Goal: Information Seeking & Learning: Learn about a topic

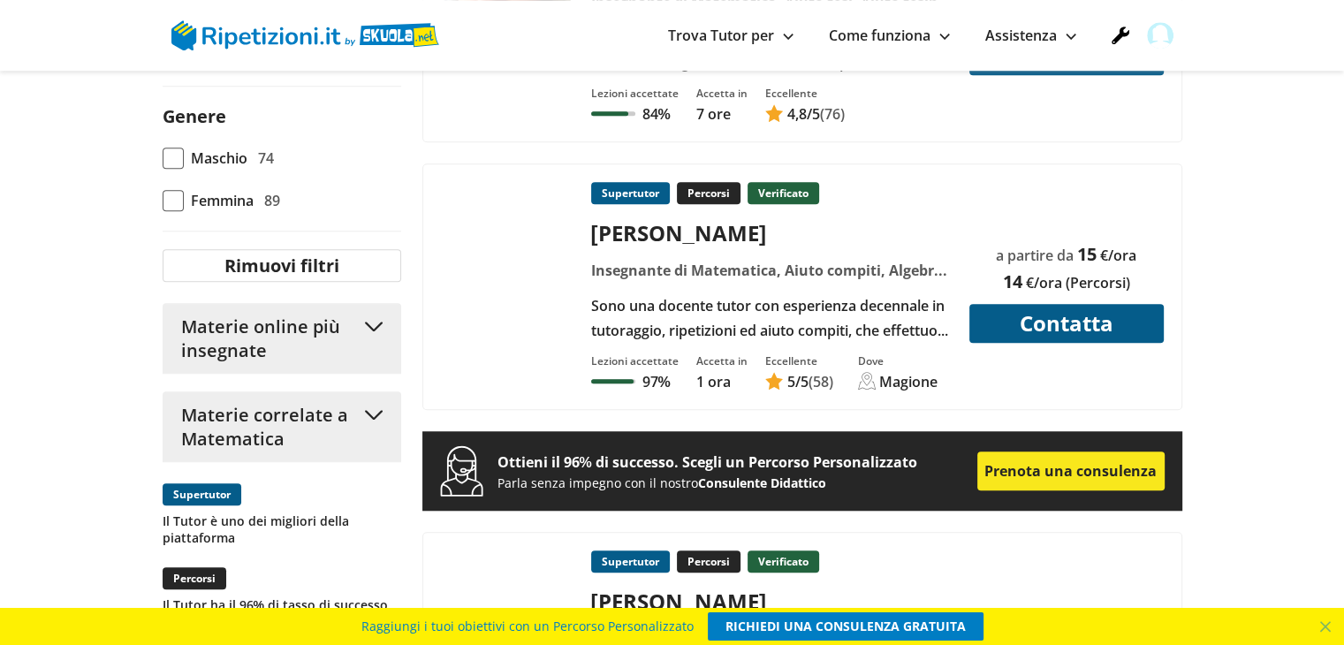
scroll to position [1326, 0]
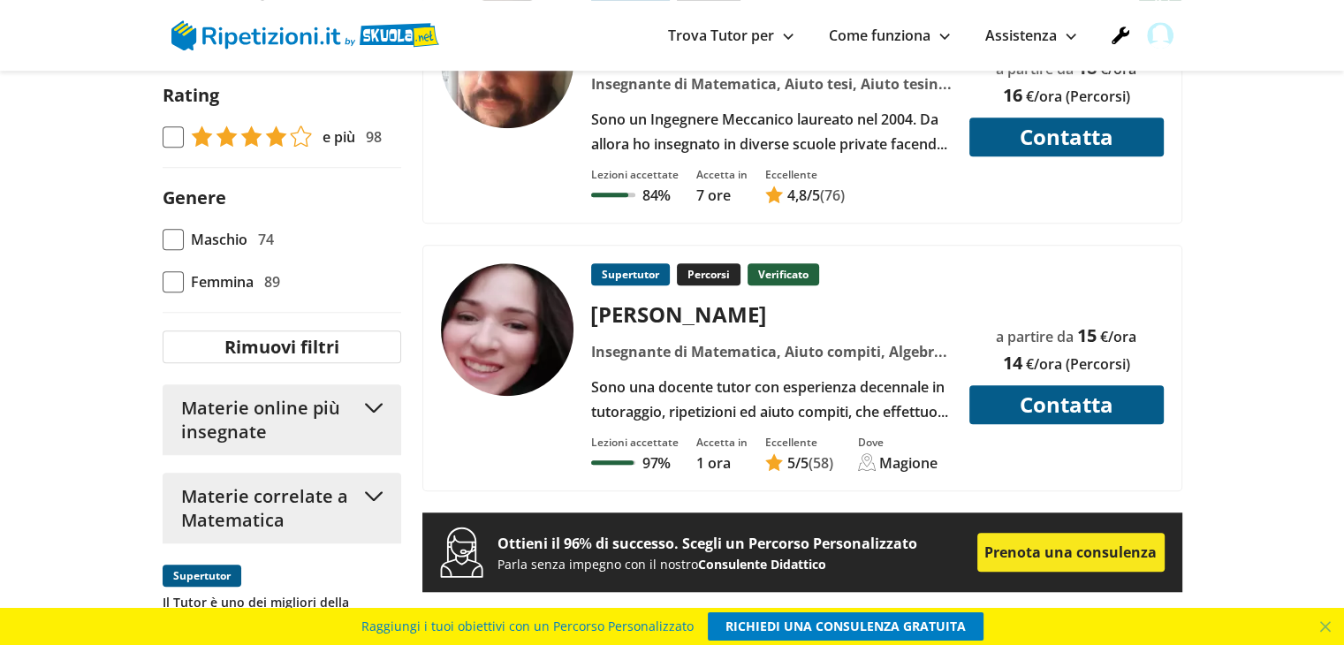
click at [642, 339] on div "Insegnante di Matematica, Aiuto compiti, Algebra, Doposcuola, Filologia, Geomet…" at bounding box center [771, 351] width 374 height 25
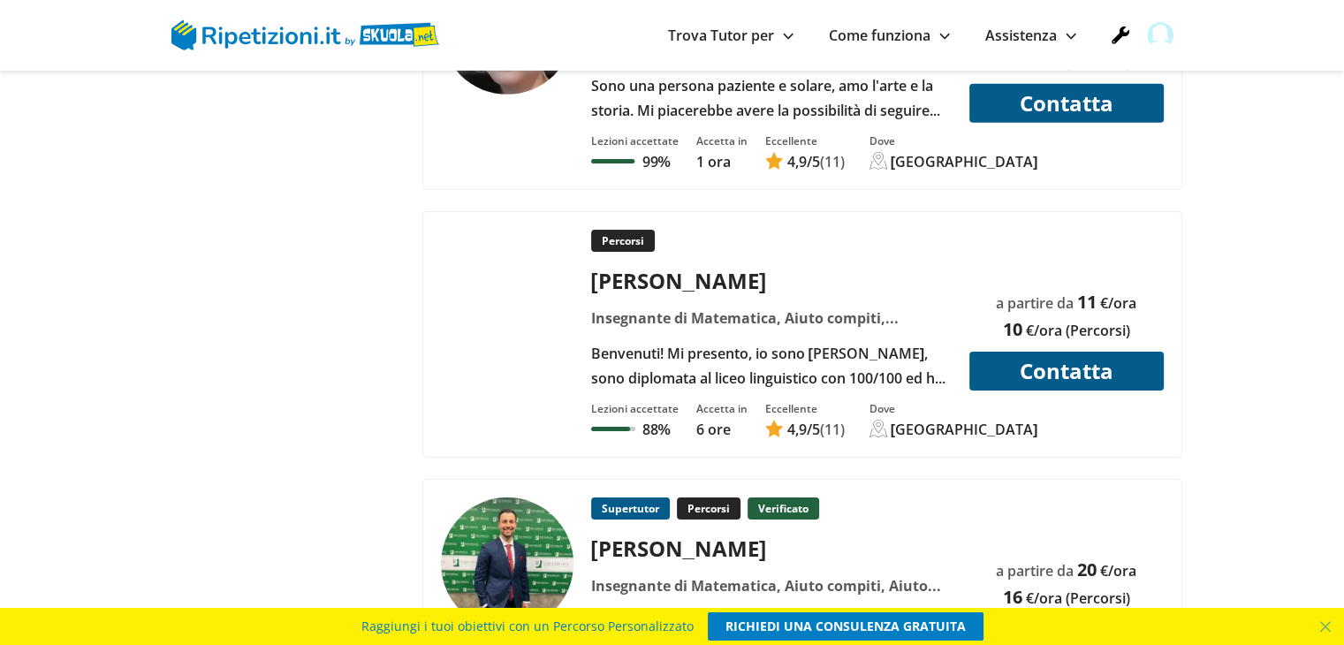
scroll to position [5567, 0]
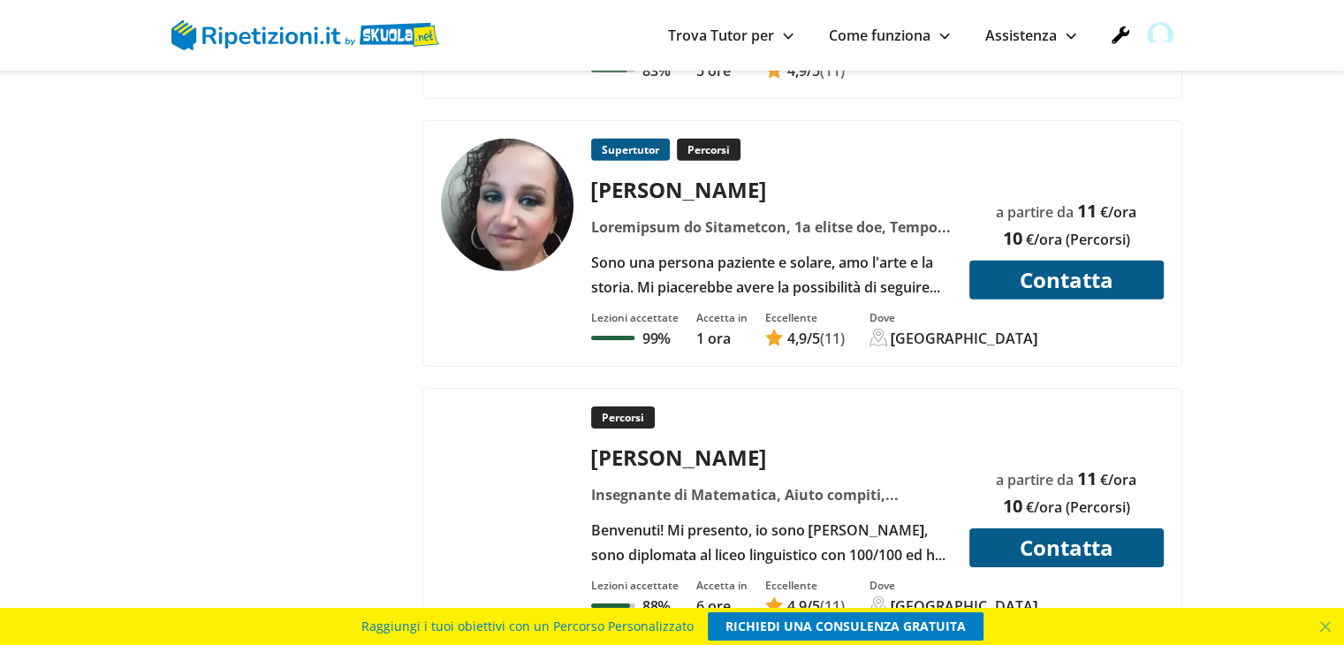
click at [669, 190] on div "Supertutor Percorsi Marieconsuelo R." at bounding box center [771, 219] width 374 height 161
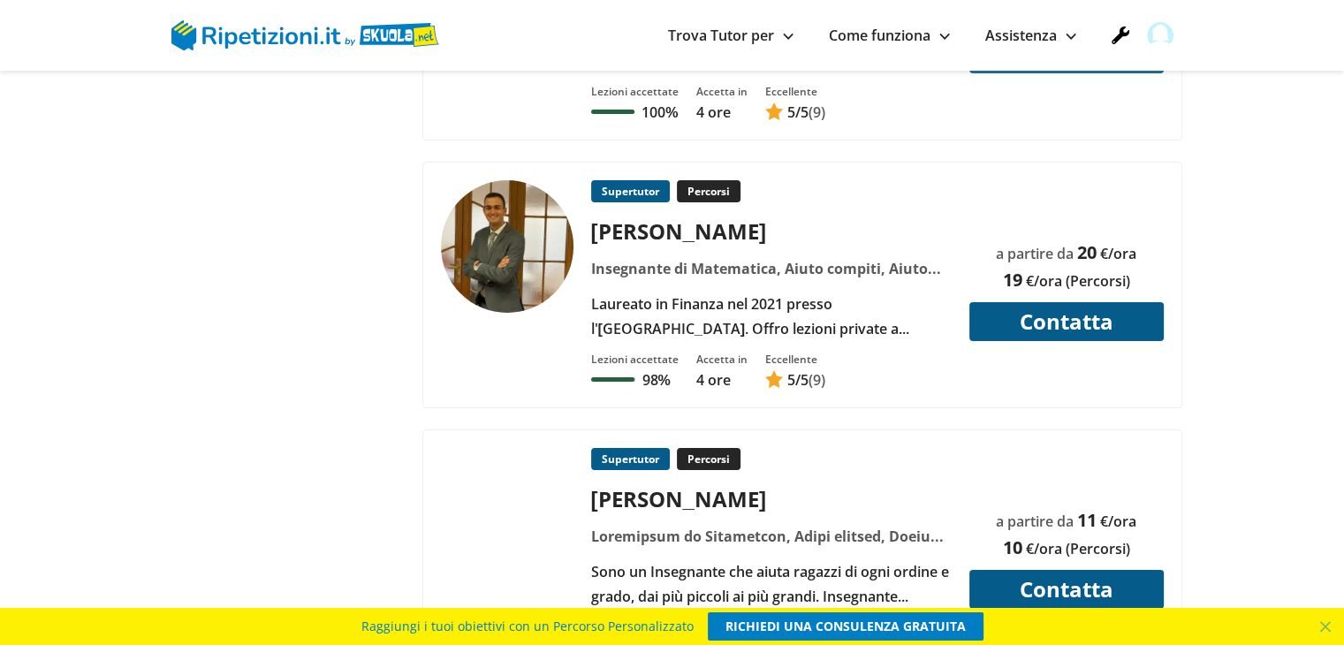
scroll to position [6628, 0]
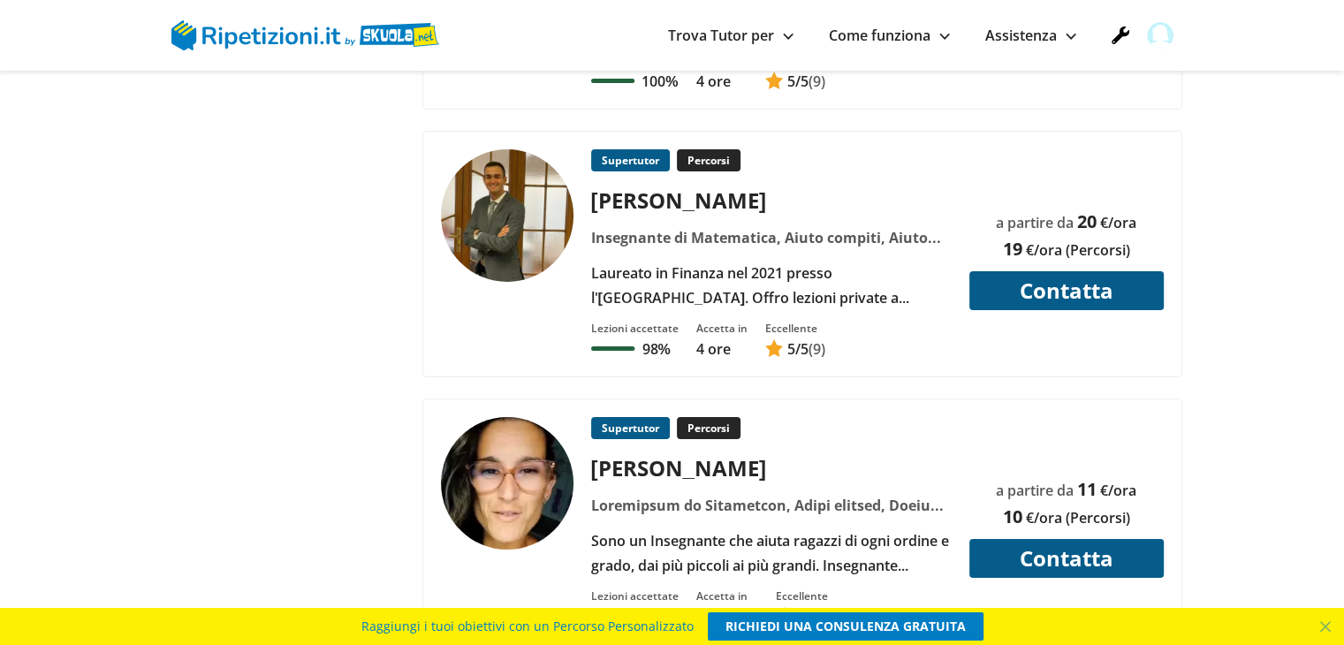
click at [663, 453] on div "Luana G." at bounding box center [771, 467] width 374 height 29
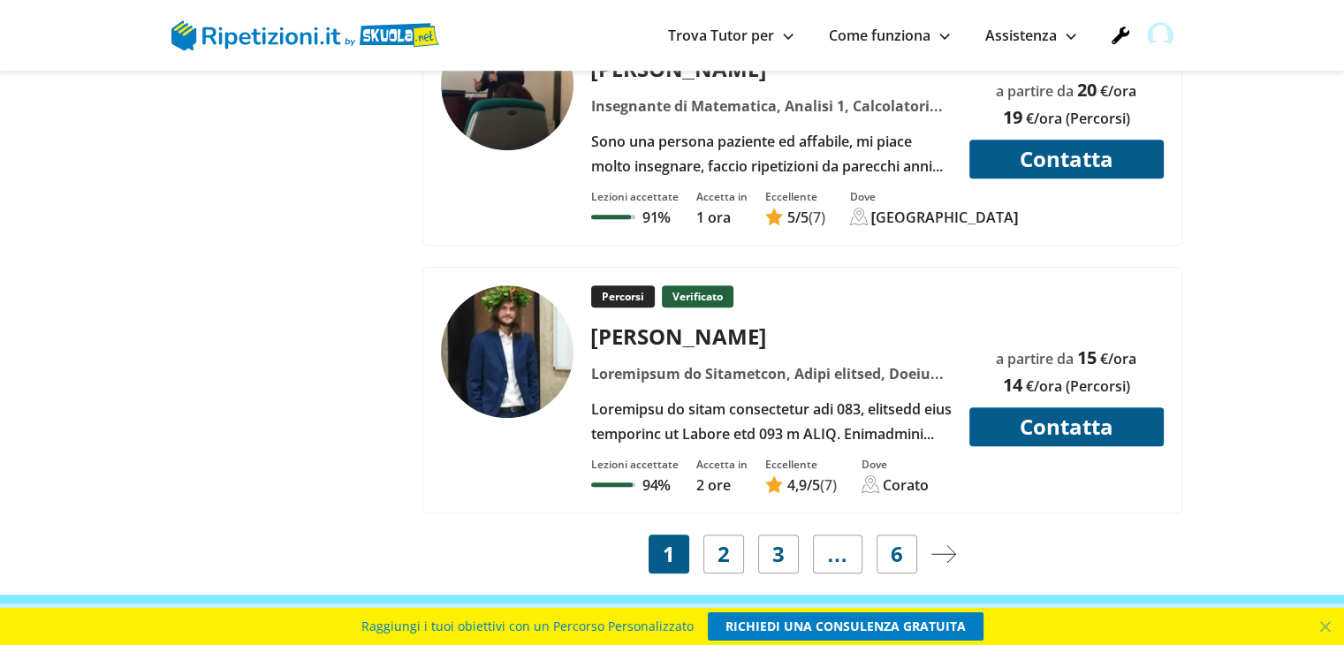
scroll to position [8130, 0]
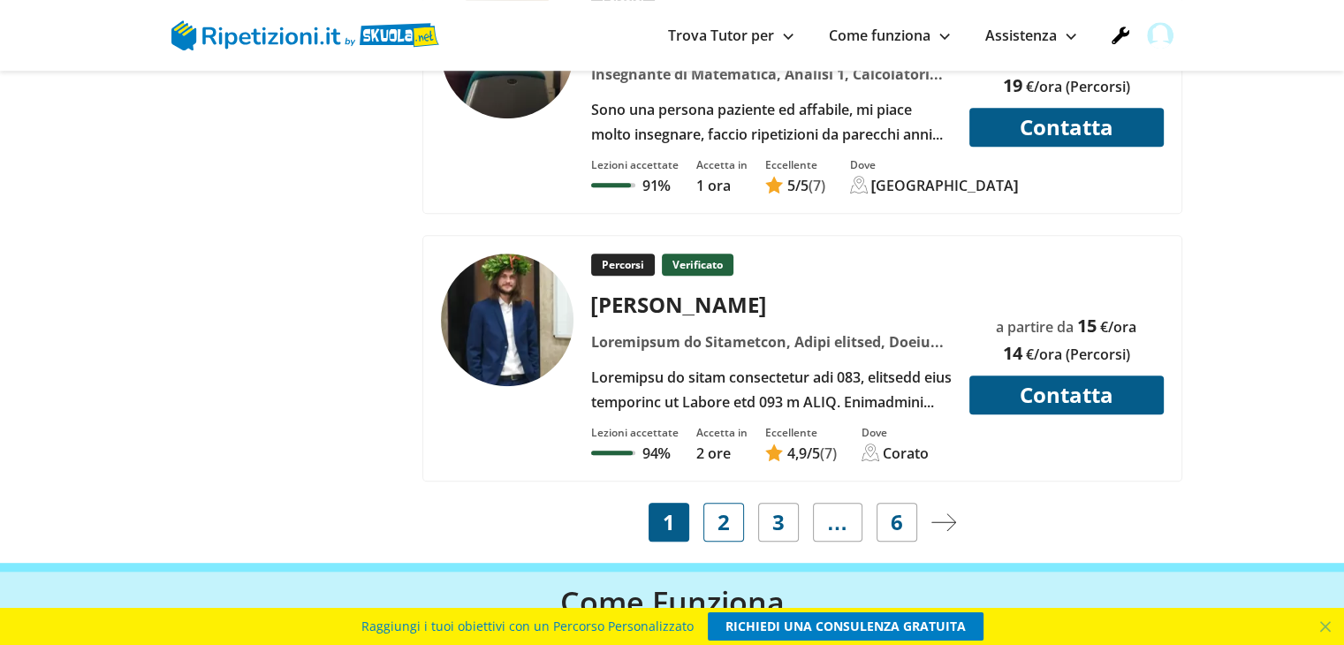
click at [733, 503] on link "2" at bounding box center [723, 522] width 41 height 39
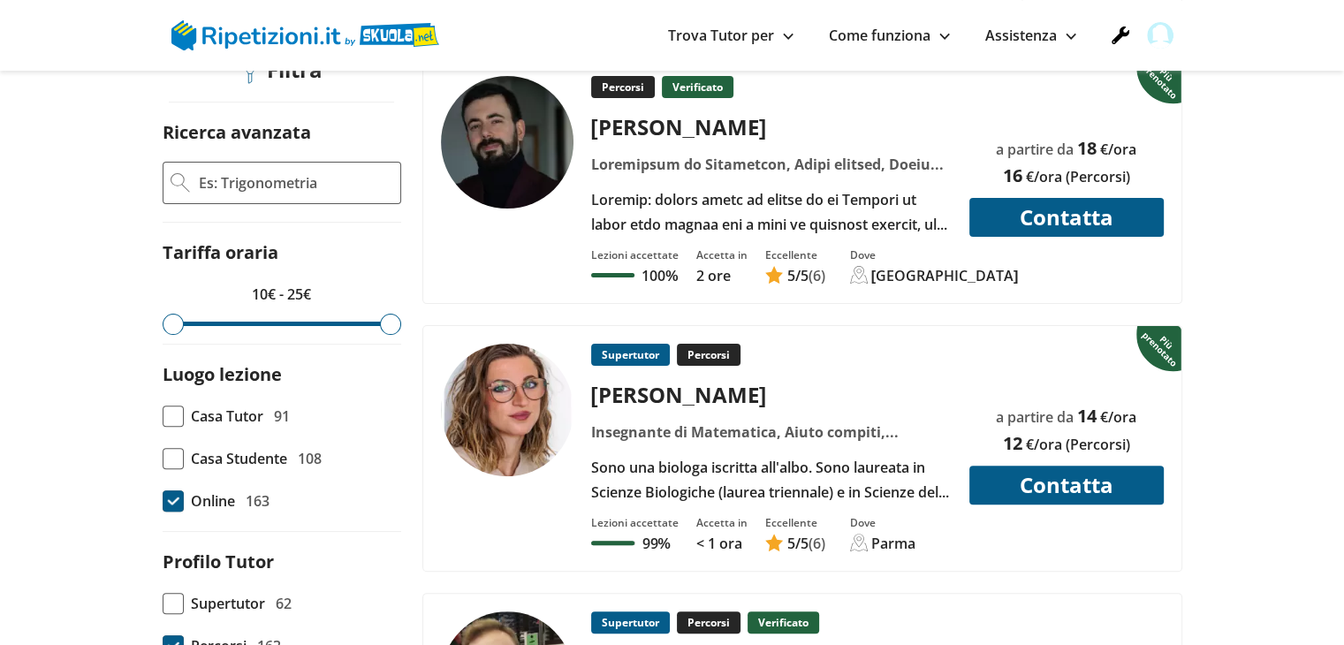
click at [736, 134] on div "[PERSON_NAME]" at bounding box center [771, 126] width 374 height 29
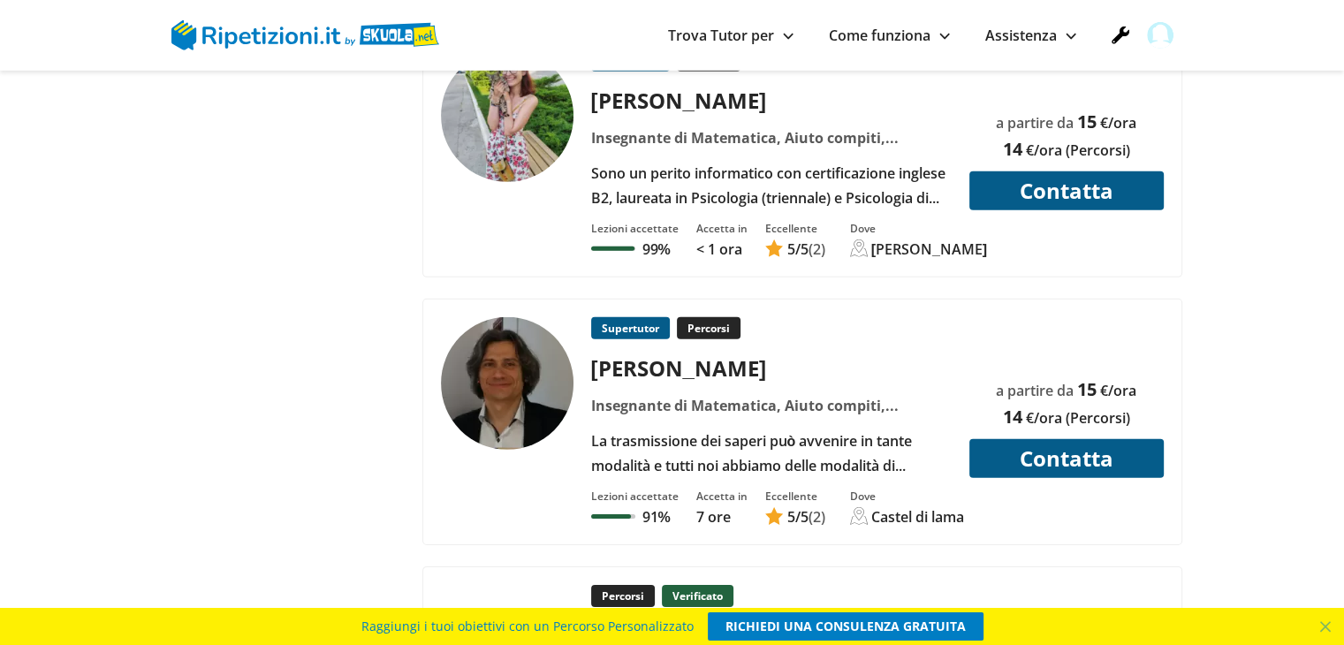
scroll to position [5391, 0]
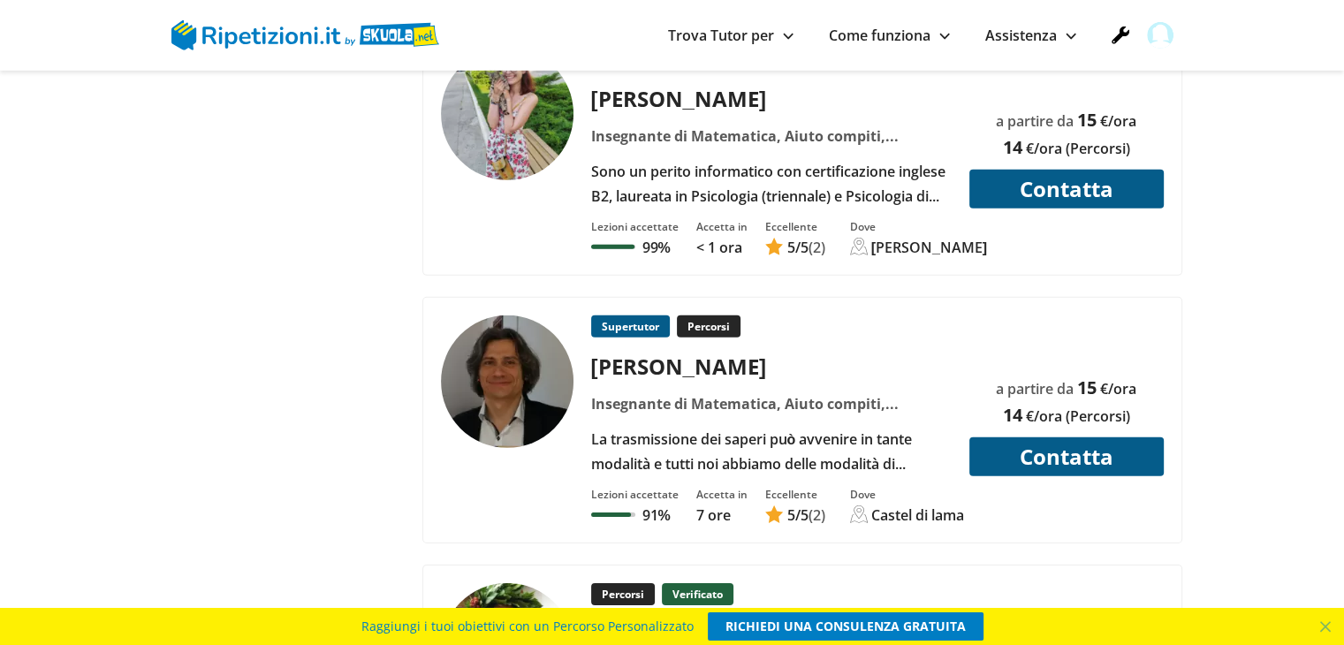
click at [639, 427] on div "La trasmissione dei saperi può avvenire in tante modalità e tutti noi abbiamo d…" at bounding box center [771, 451] width 374 height 49
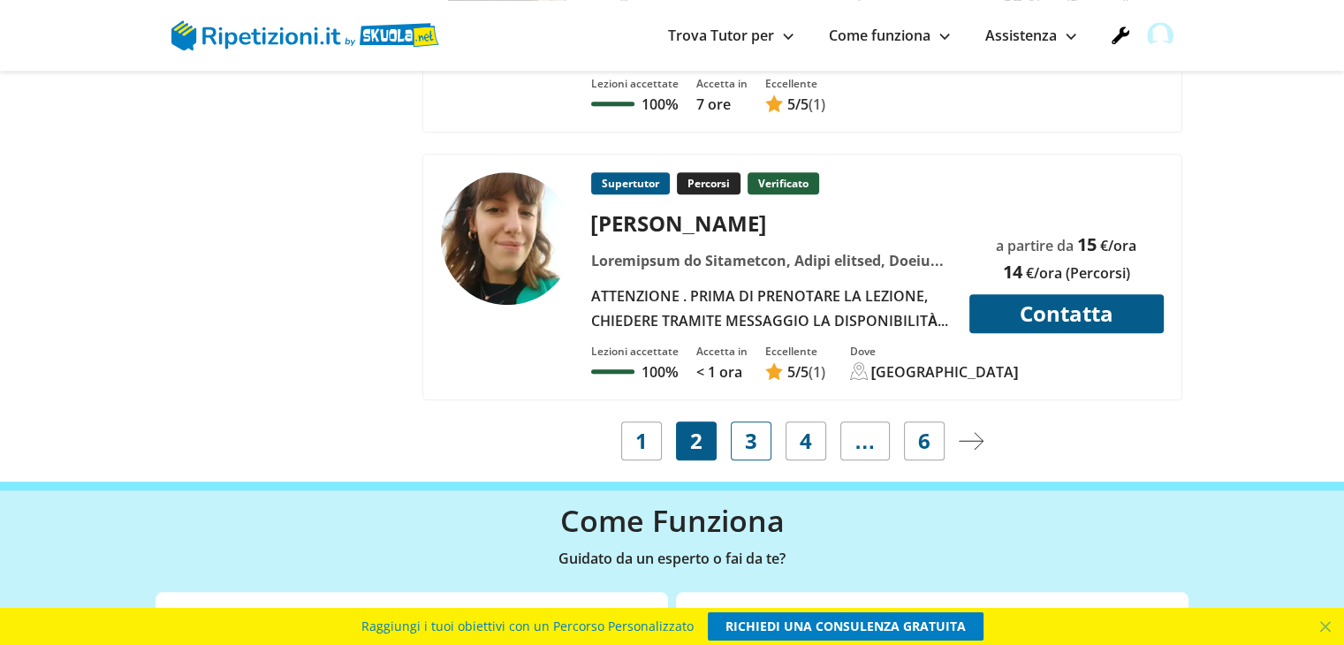
scroll to position [8395, 0]
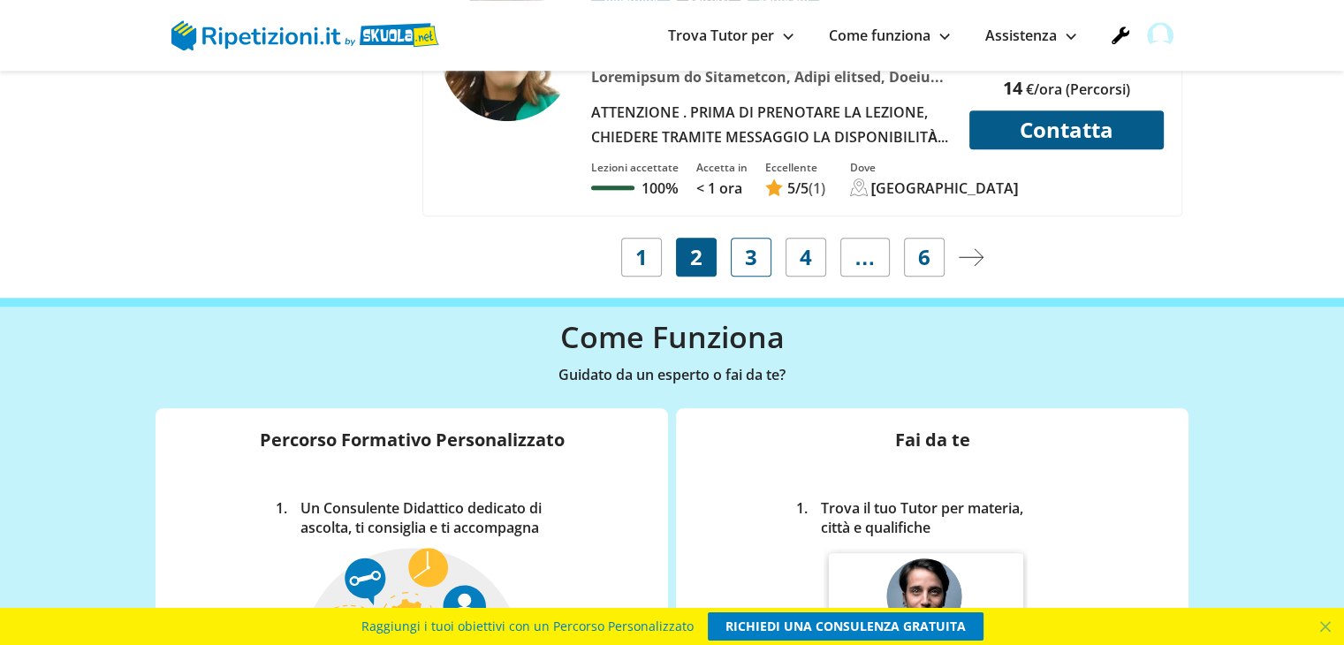
click at [757, 238] on link "3" at bounding box center [751, 257] width 41 height 39
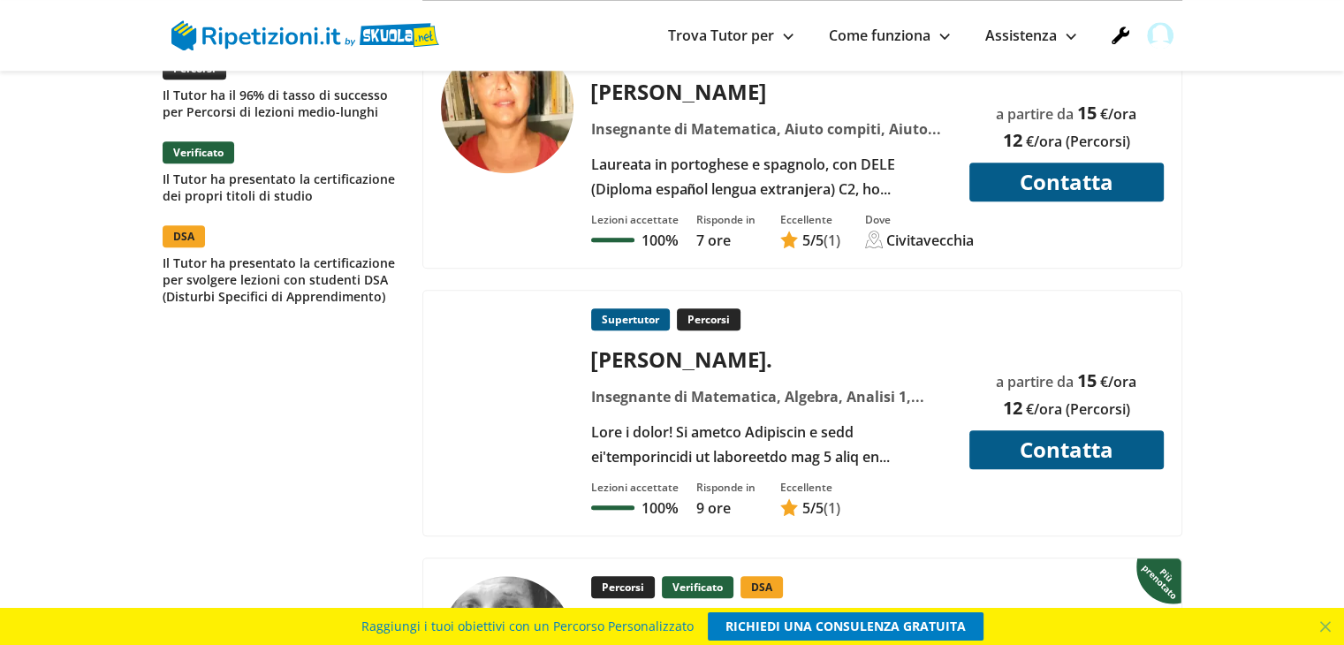
scroll to position [1944, 0]
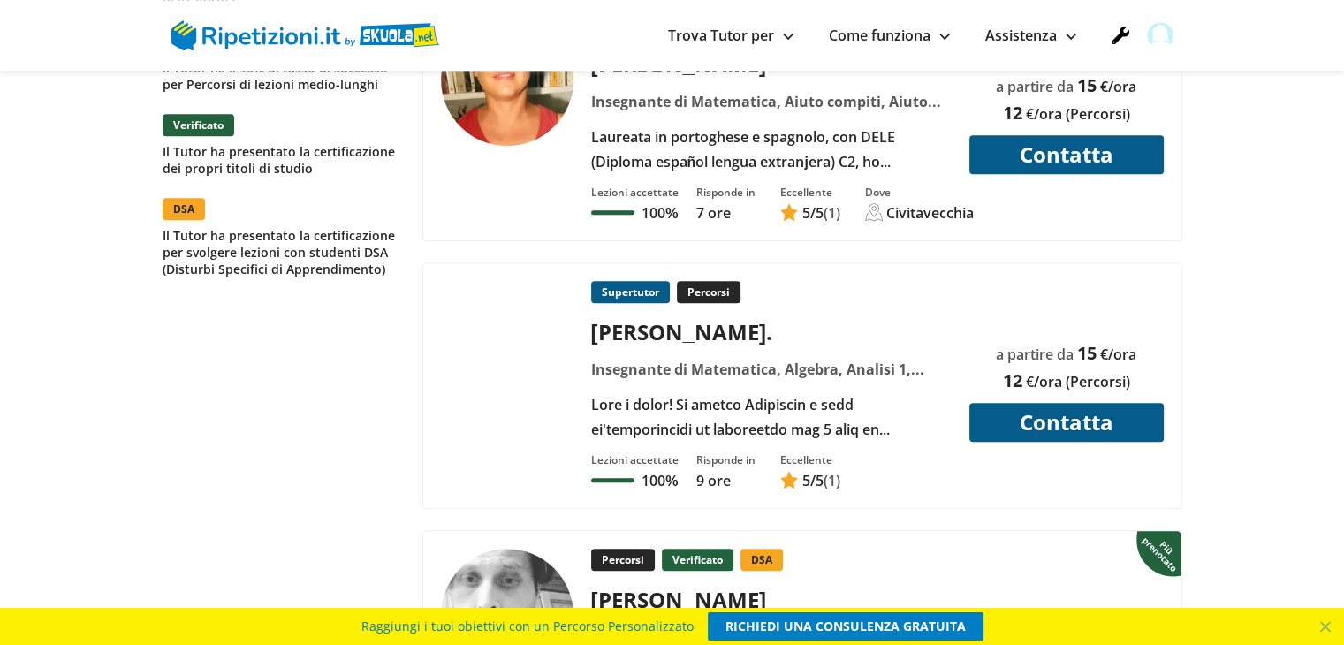
click at [689, 129] on div "Laureata in portoghese e spagnolo, con DELE (Diploma español lengua extranjera)…" at bounding box center [771, 149] width 374 height 49
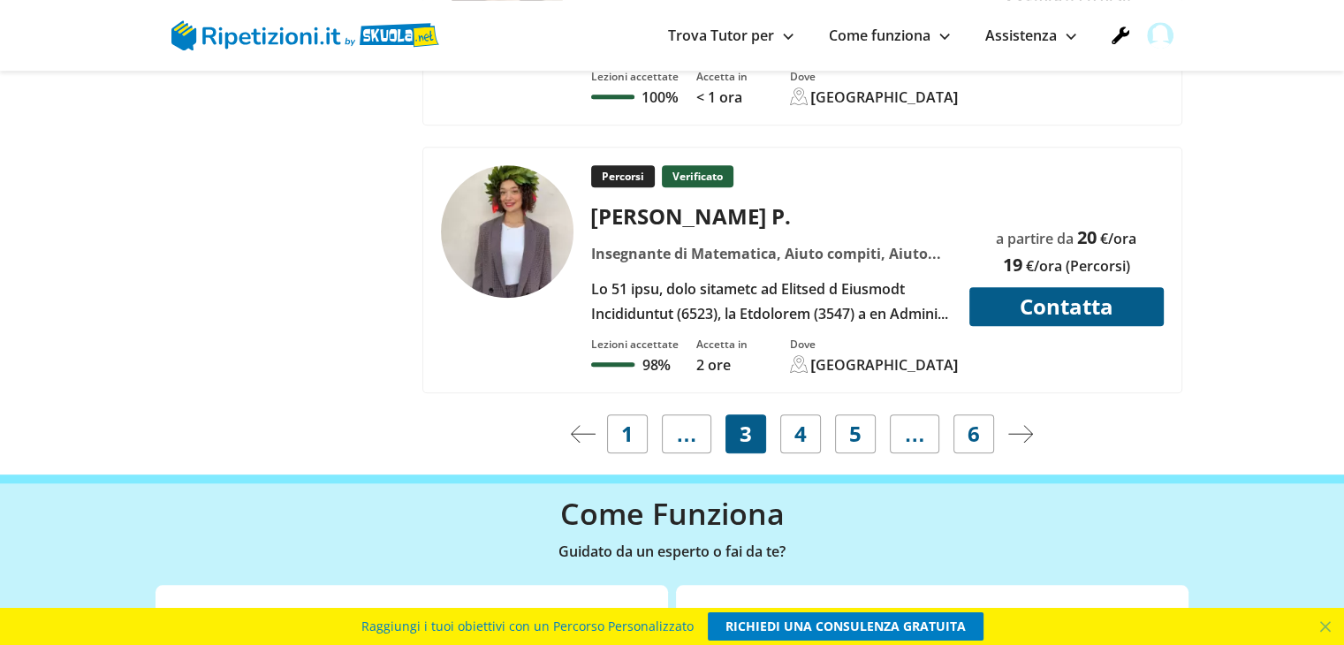
scroll to position [8307, 0]
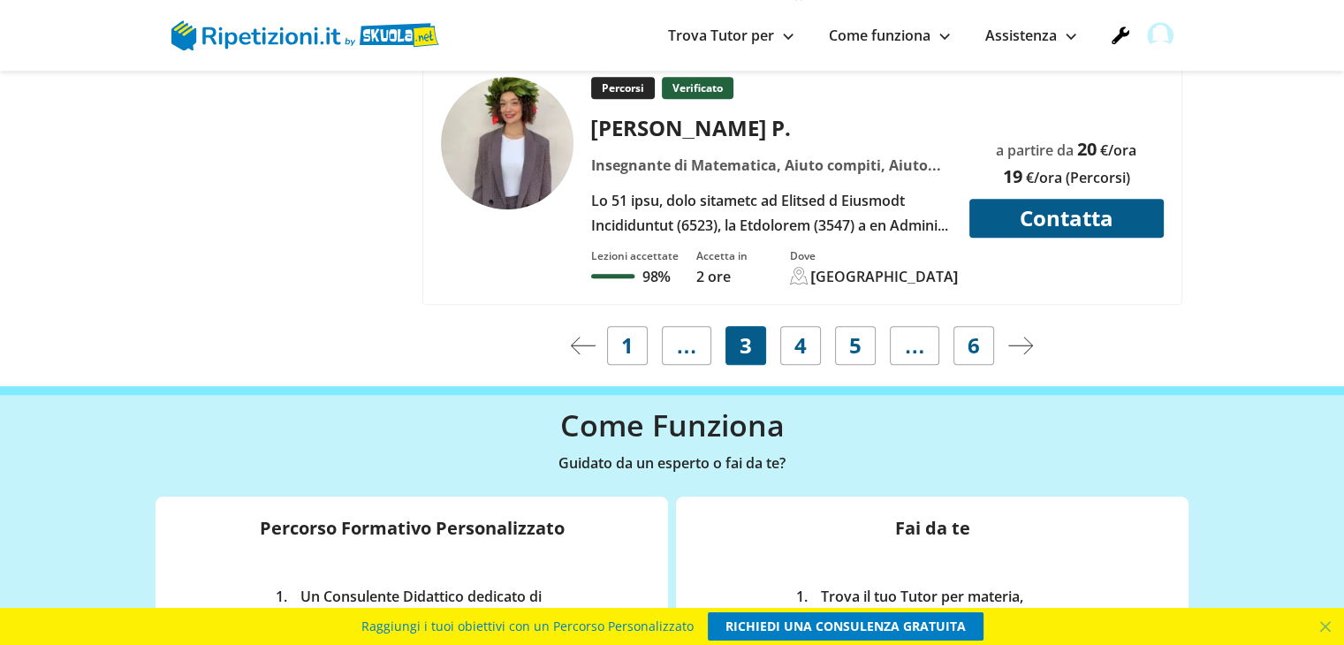
click at [802, 333] on span "4" at bounding box center [800, 345] width 12 height 25
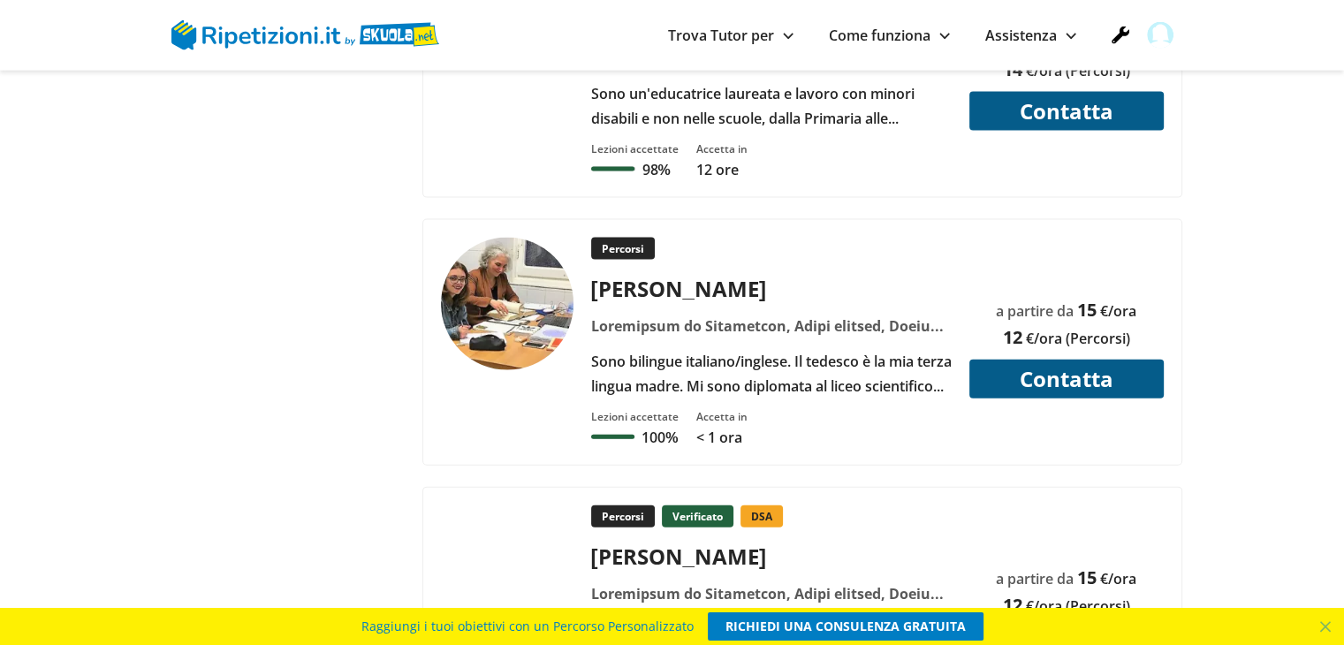
scroll to position [4153, 0]
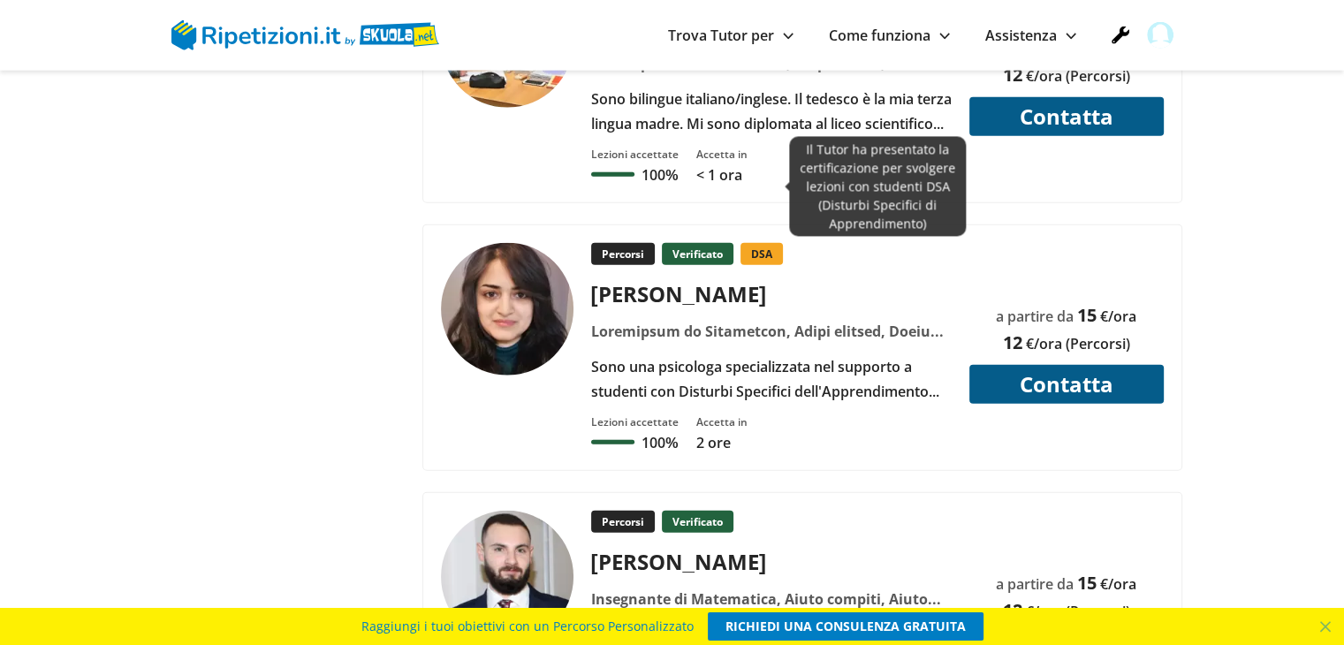
click at [742, 243] on p "DSA" at bounding box center [762, 254] width 42 height 22
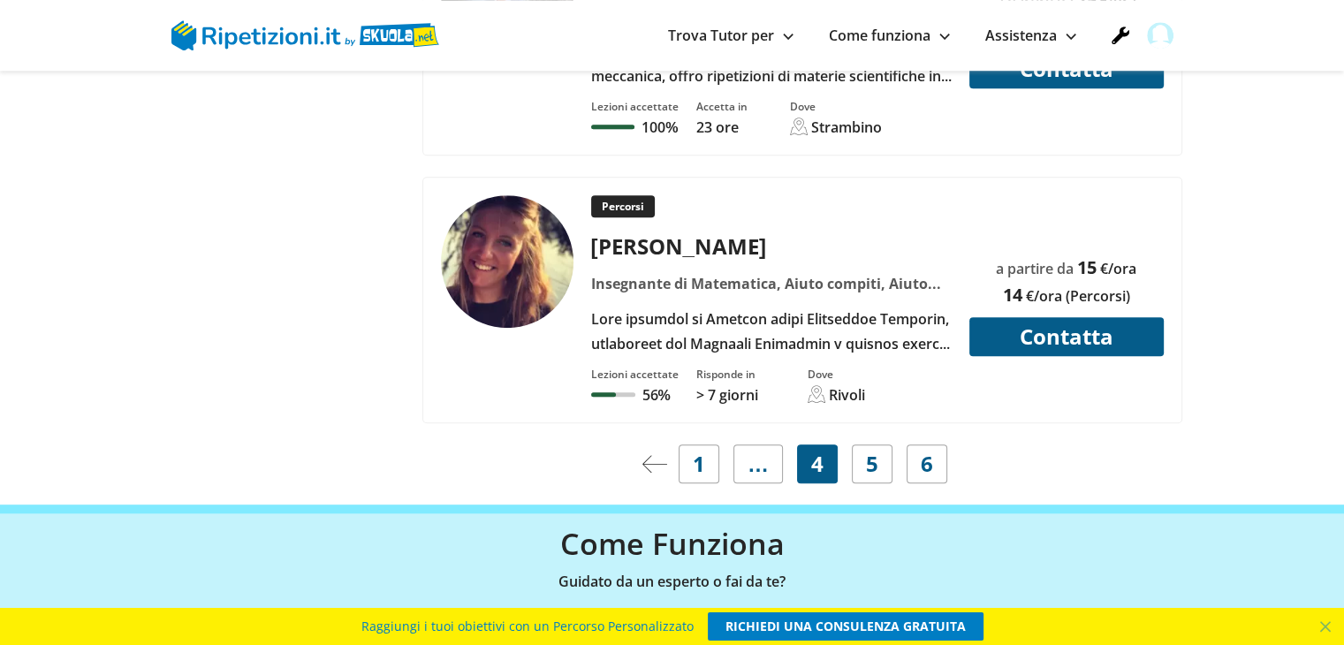
scroll to position [8218, 0]
click at [879, 444] on link "5" at bounding box center [872, 463] width 41 height 39
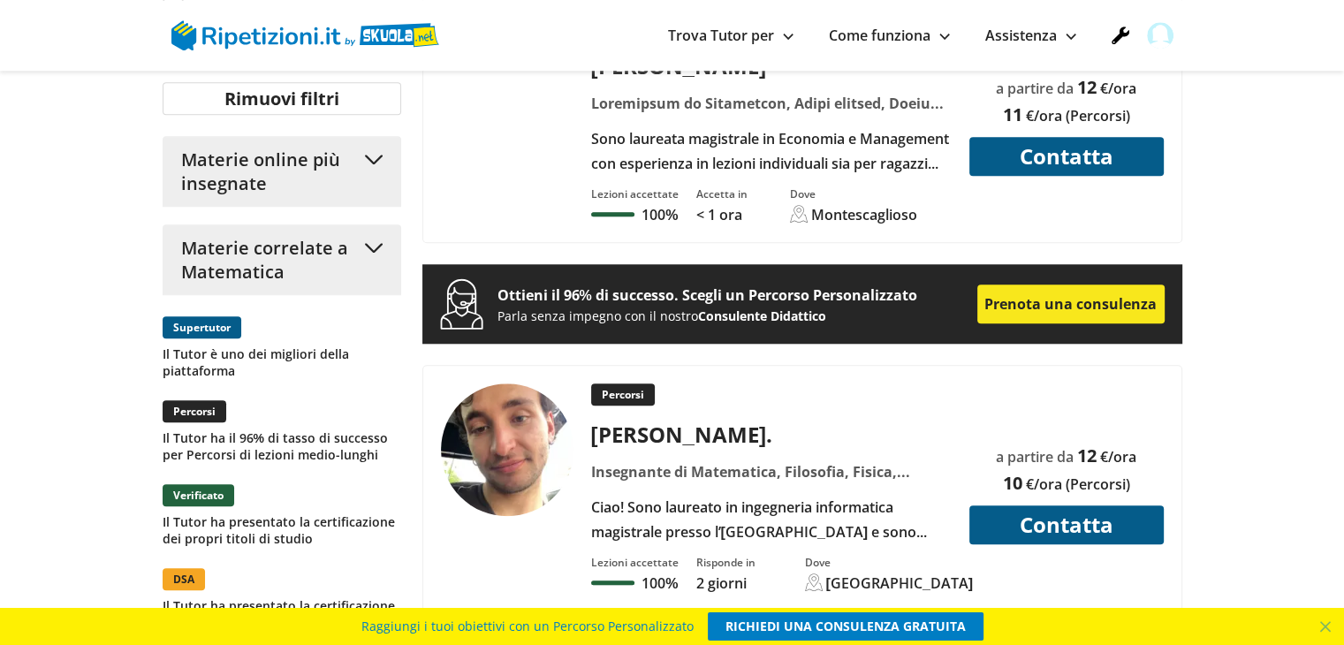
scroll to position [1502, 0]
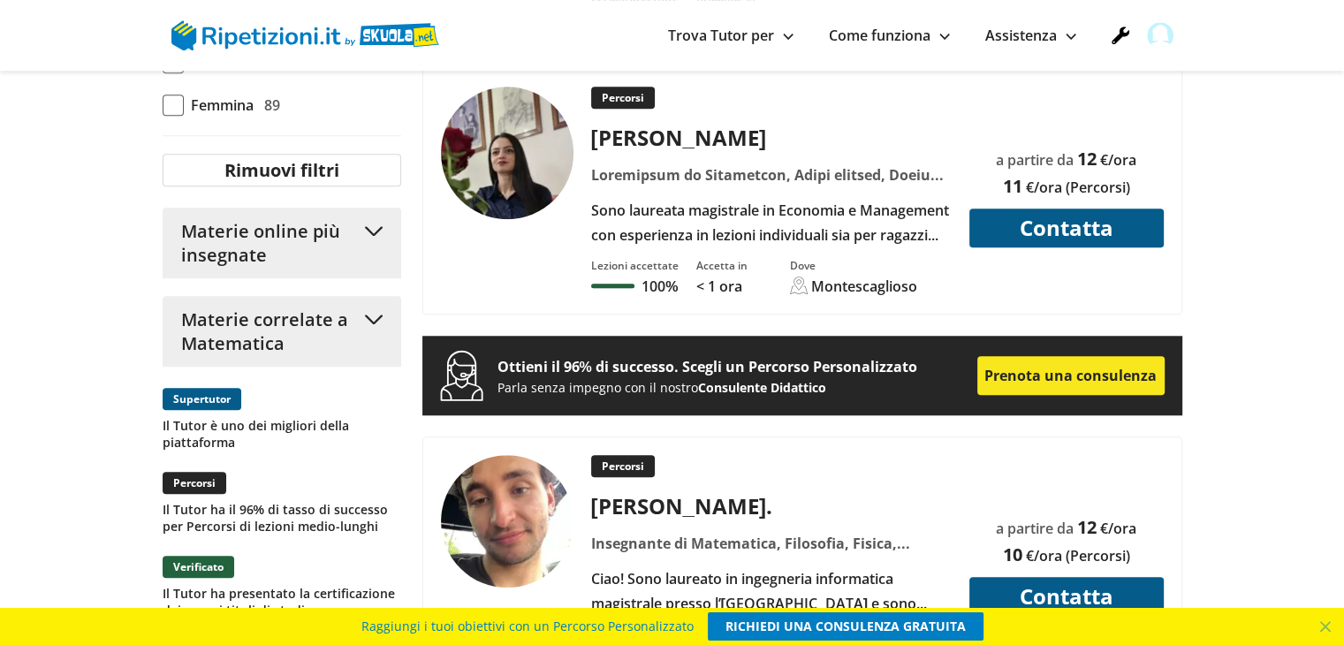
click at [650, 174] on div at bounding box center [771, 175] width 374 height 25
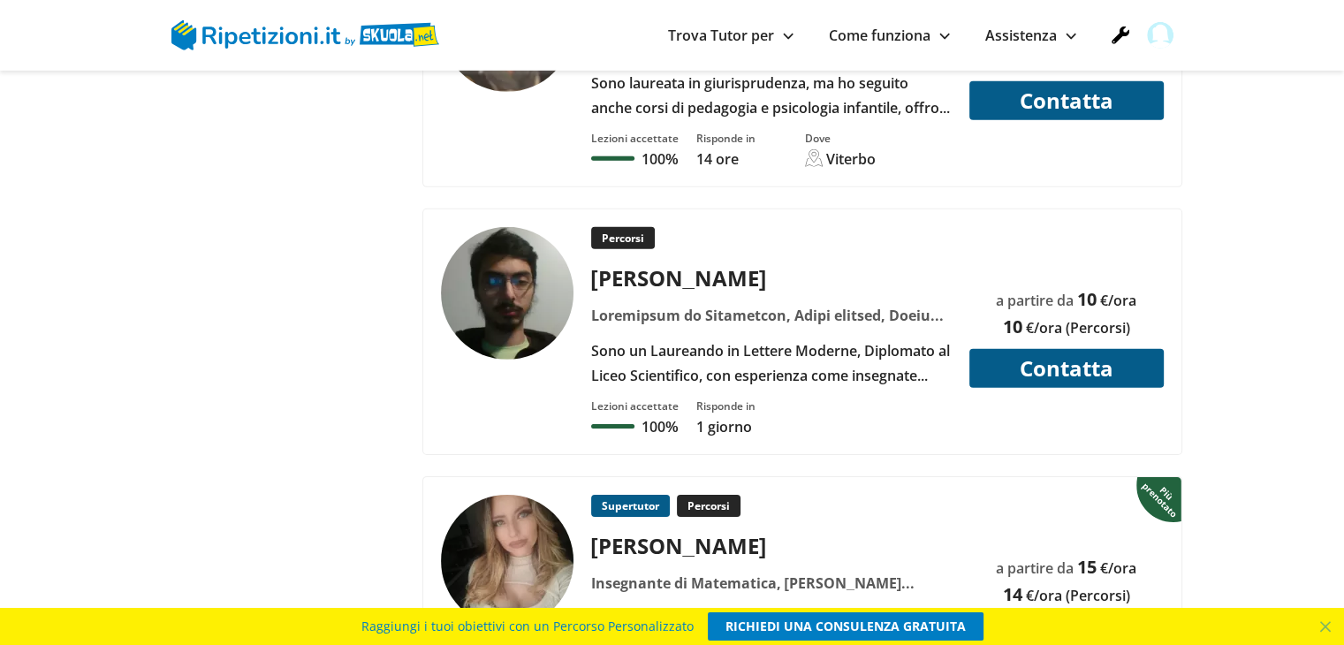
scroll to position [5744, 0]
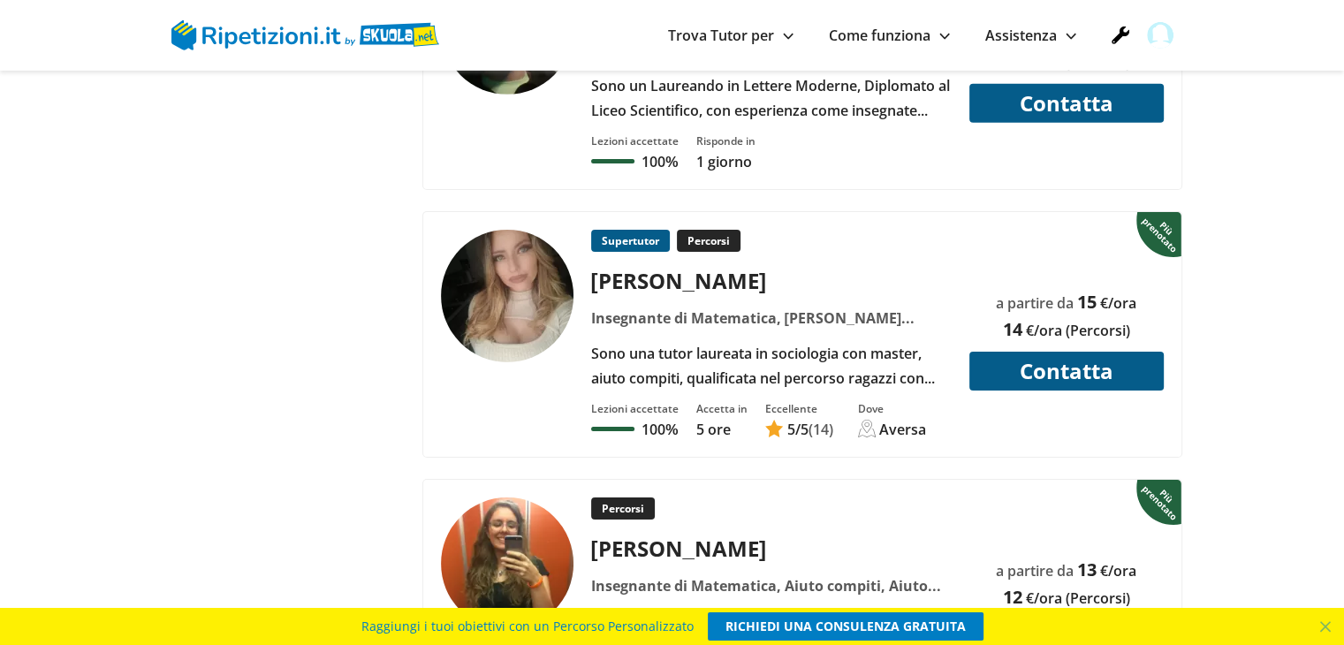
click at [658, 242] on div "Supertutor Percorsi Veronica C. Sono una tutor laureata in sociologia con maste…" at bounding box center [771, 310] width 374 height 161
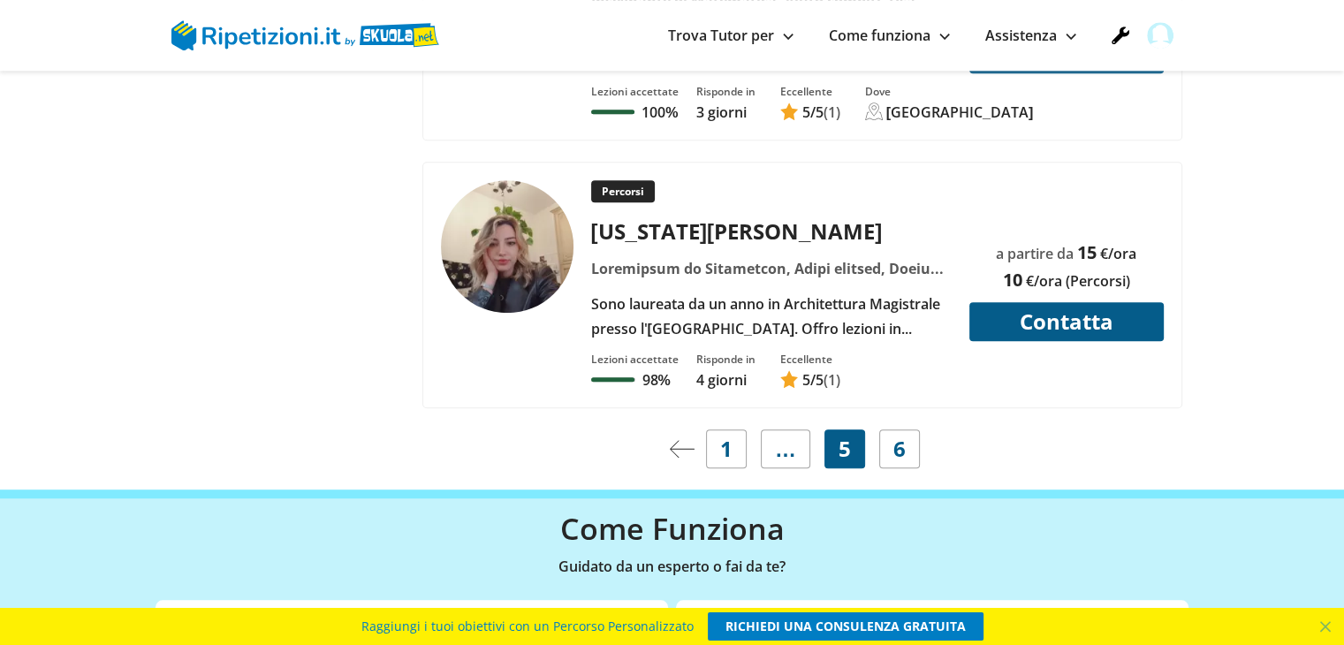
scroll to position [8307, 0]
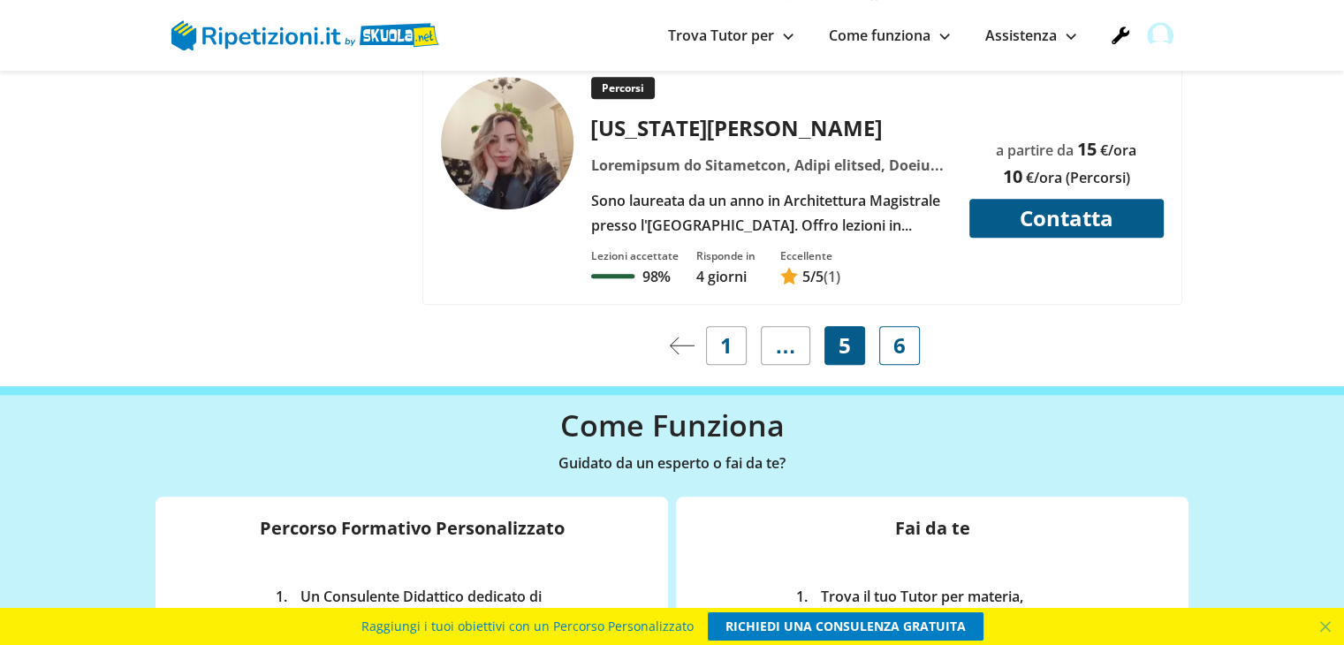
click at [900, 333] on span "6" at bounding box center [899, 345] width 12 height 25
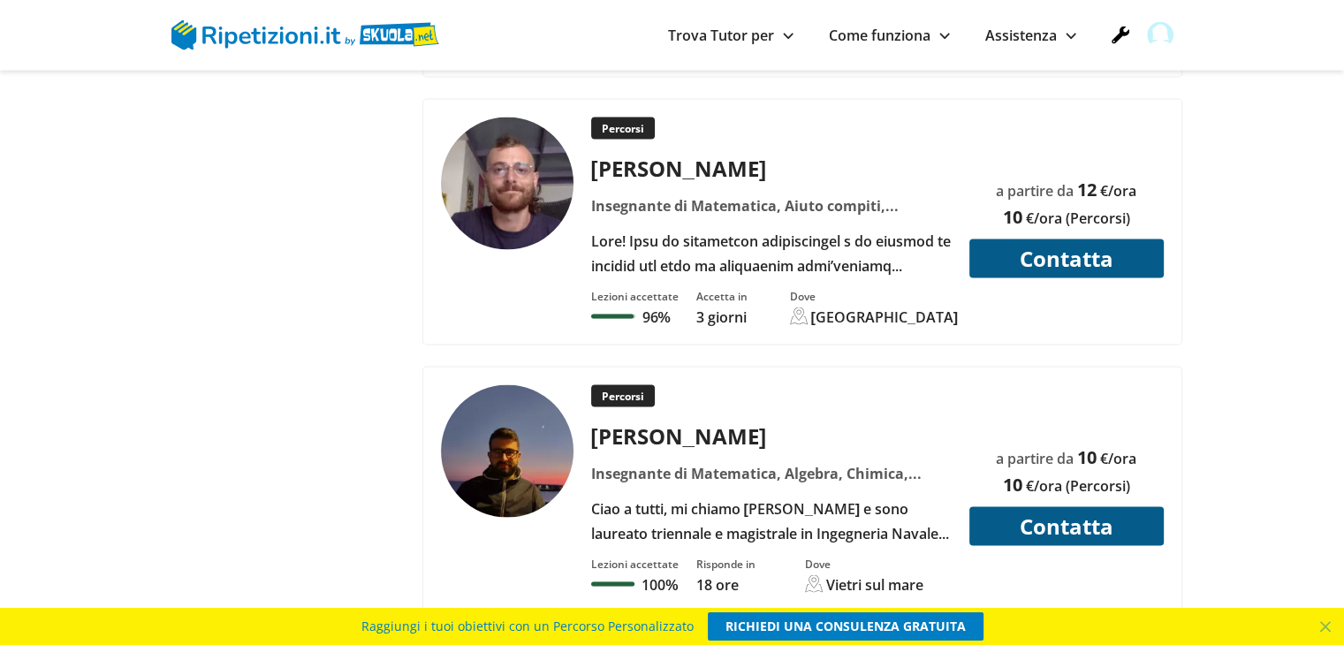
scroll to position [3623, 0]
